Goal: Transaction & Acquisition: Subscribe to service/newsletter

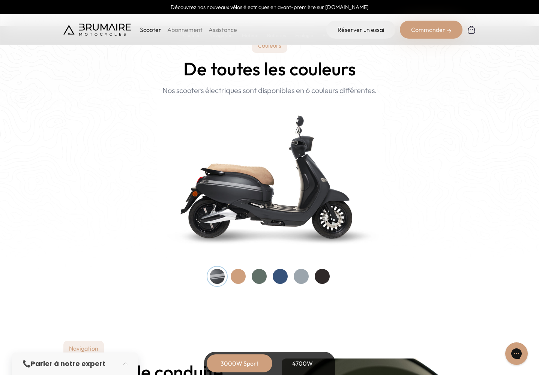
scroll to position [910, 0]
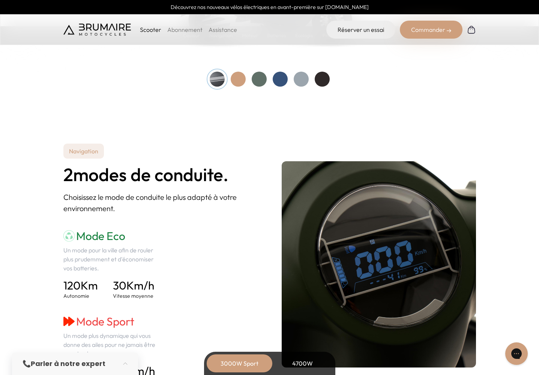
click at [284, 78] on div at bounding box center [280, 79] width 15 height 15
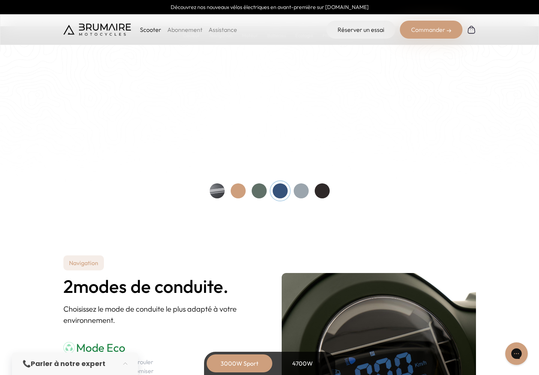
scroll to position [757, 0]
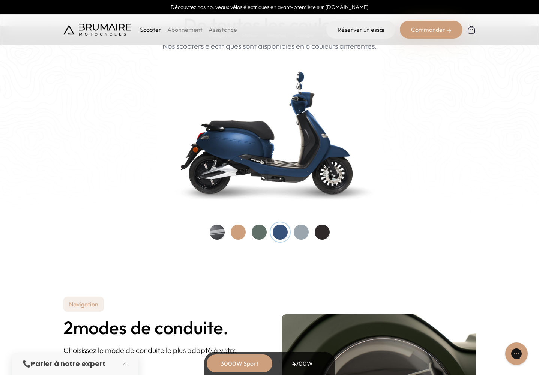
click at [262, 234] on div at bounding box center [259, 232] width 15 height 15
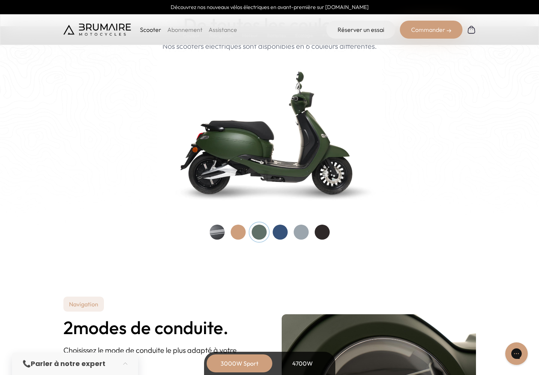
click at [303, 232] on div at bounding box center [301, 232] width 15 height 15
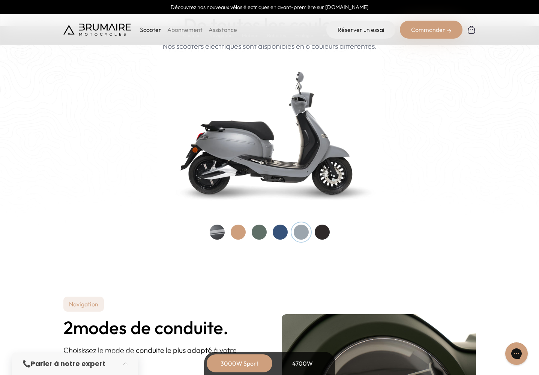
click at [327, 232] on div at bounding box center [322, 232] width 15 height 15
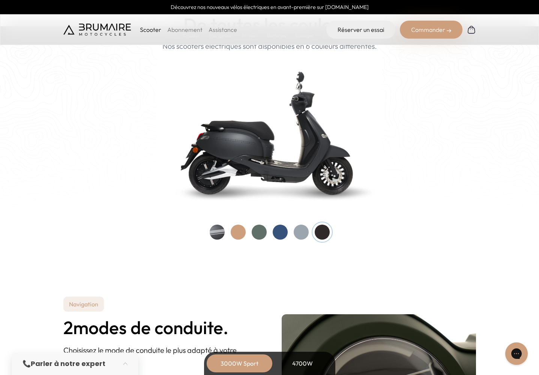
click at [260, 231] on div at bounding box center [259, 232] width 15 height 15
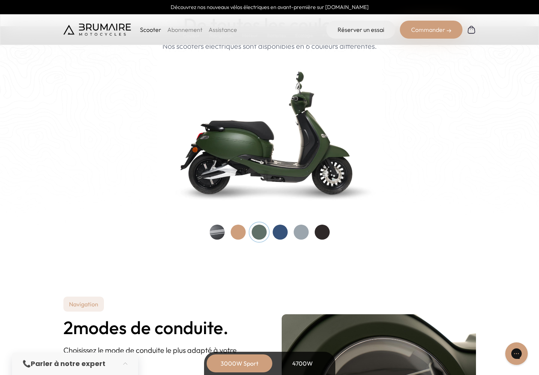
click at [239, 229] on div at bounding box center [238, 232] width 15 height 15
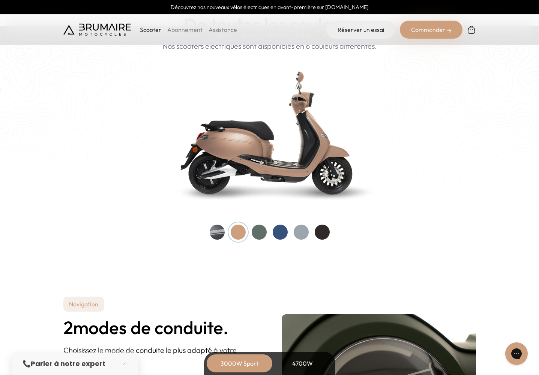
click at [253, 230] on div at bounding box center [259, 232] width 15 height 15
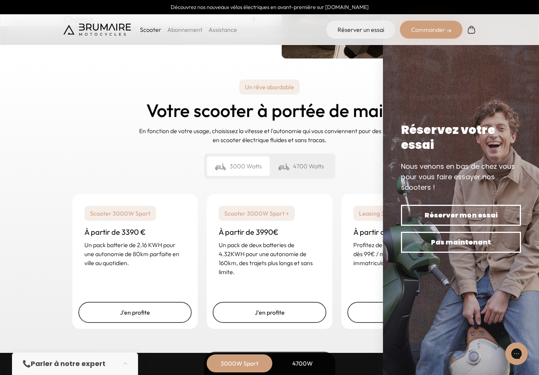
scroll to position [1721, 0]
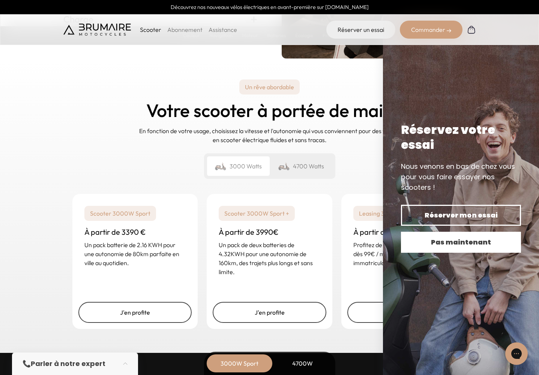
click at [444, 238] on span "Pas maintenant" at bounding box center [461, 242] width 94 height 10
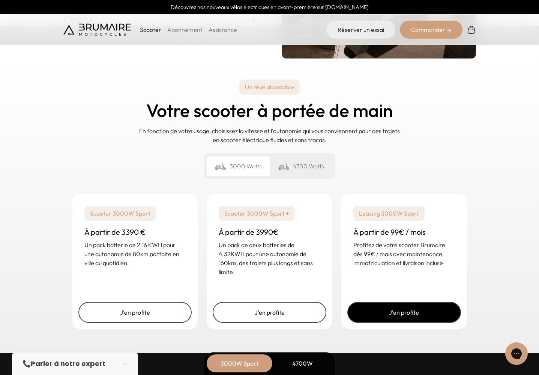
click at [415, 308] on link "J'en profite" at bounding box center [404, 312] width 114 height 21
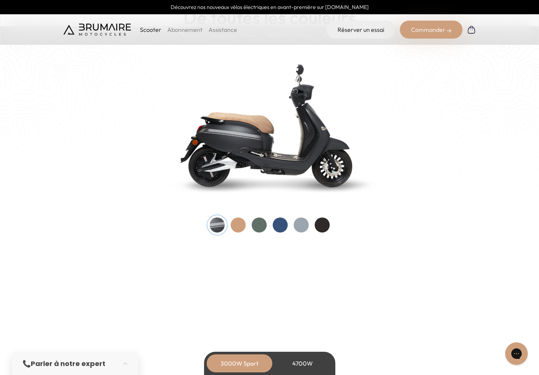
click at [262, 221] on div at bounding box center [259, 224] width 15 height 15
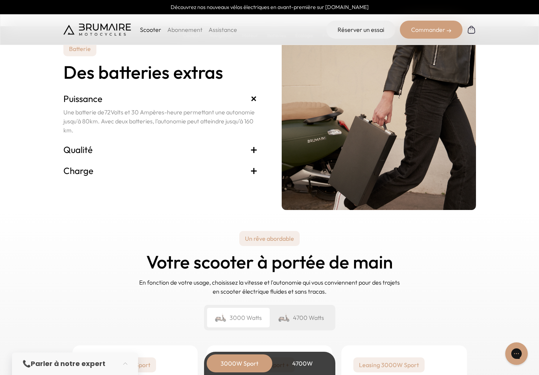
scroll to position [1815, 0]
